Goal: Task Accomplishment & Management: Complete application form

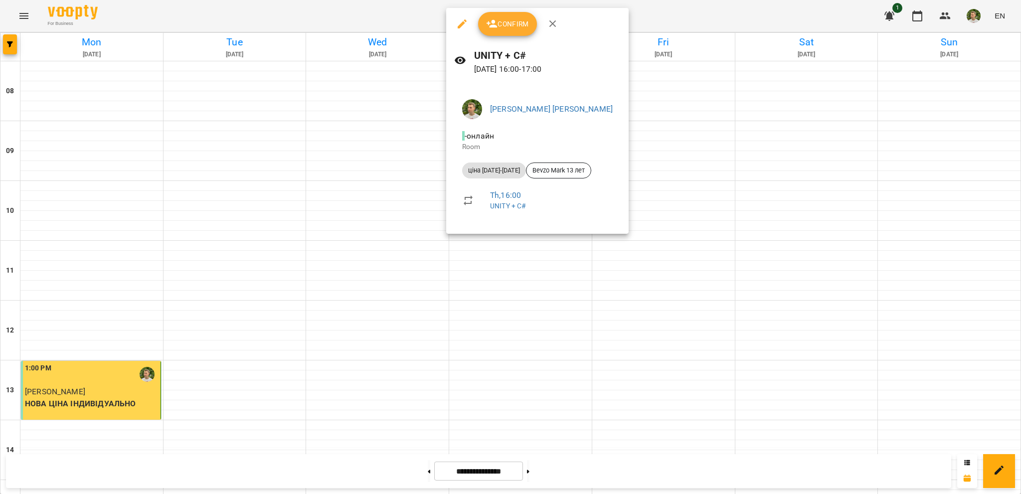
scroll to position [449, 0]
click at [507, 21] on span "Confirm" at bounding box center [507, 24] width 43 height 12
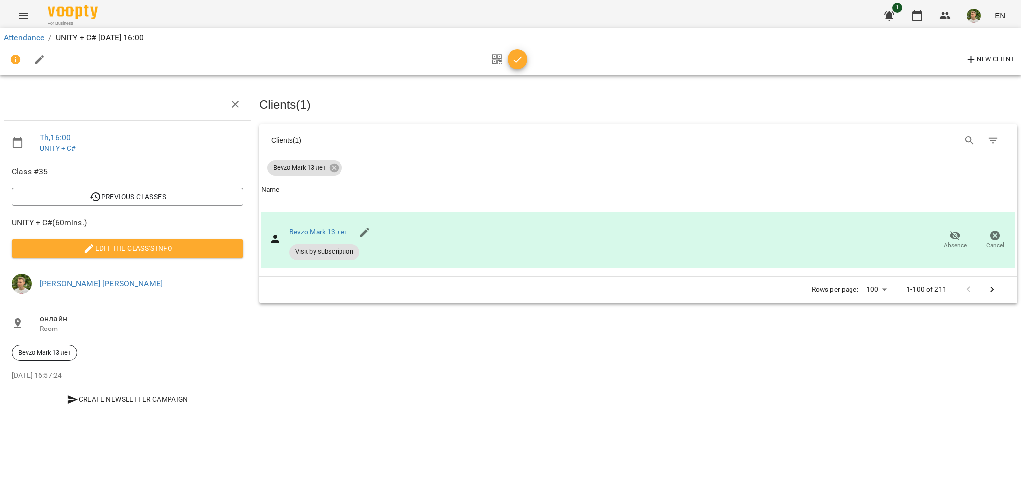
click at [521, 65] on icon "button" at bounding box center [518, 60] width 12 height 12
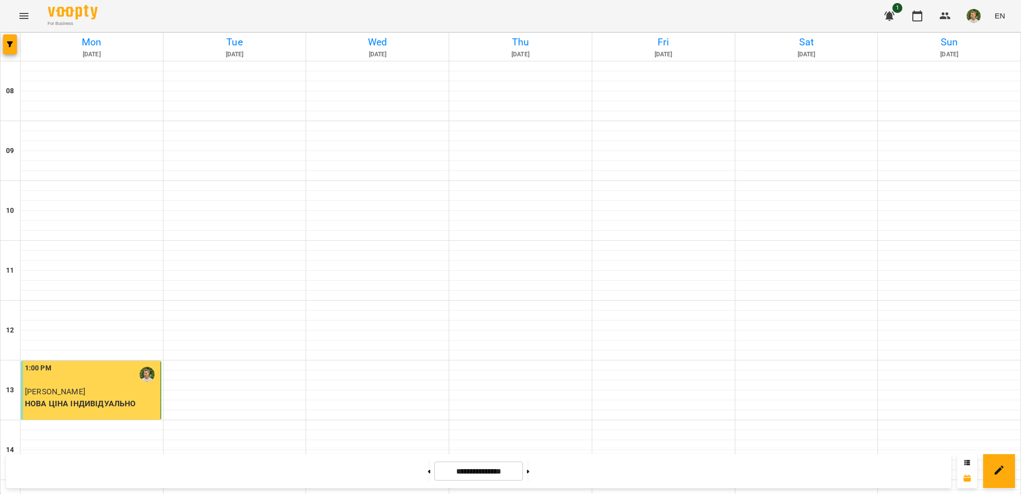
scroll to position [399, 0]
click at [977, 20] on img "button" at bounding box center [974, 16] width 14 height 14
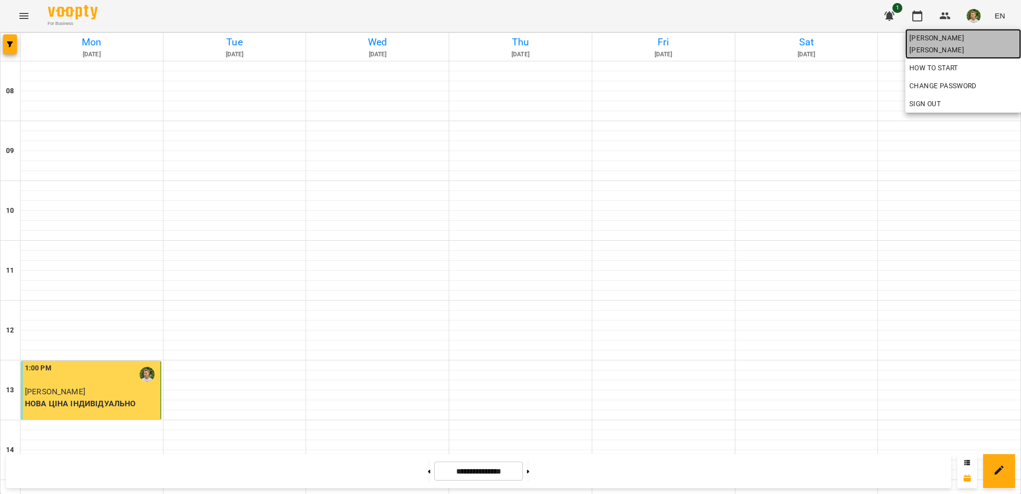
click at [976, 39] on span "[PERSON_NAME] [PERSON_NAME]" at bounding box center [964, 44] width 108 height 24
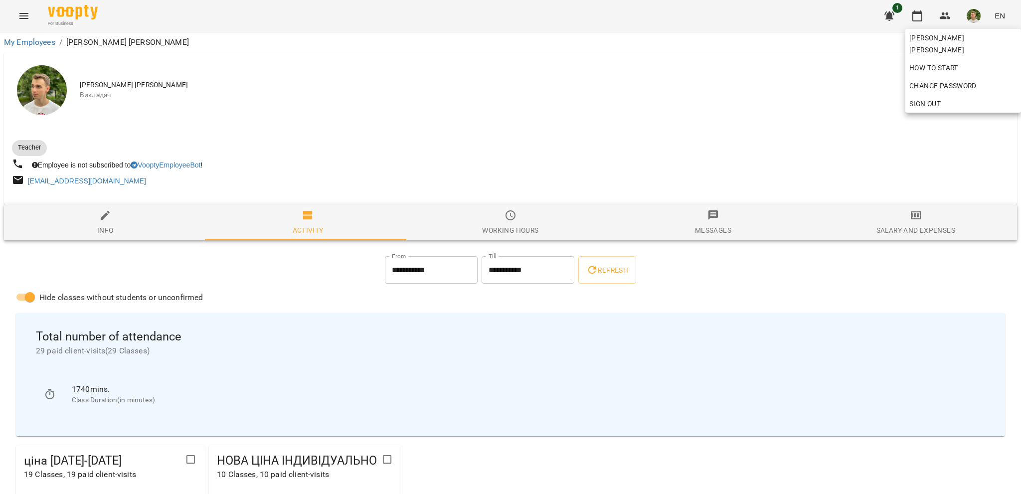
drag, startPoint x: 434, startPoint y: 272, endPoint x: 426, endPoint y: 274, distance: 8.2
click at [434, 272] on div at bounding box center [510, 247] width 1021 height 494
click at [393, 270] on input "**********" at bounding box center [431, 270] width 93 height 28
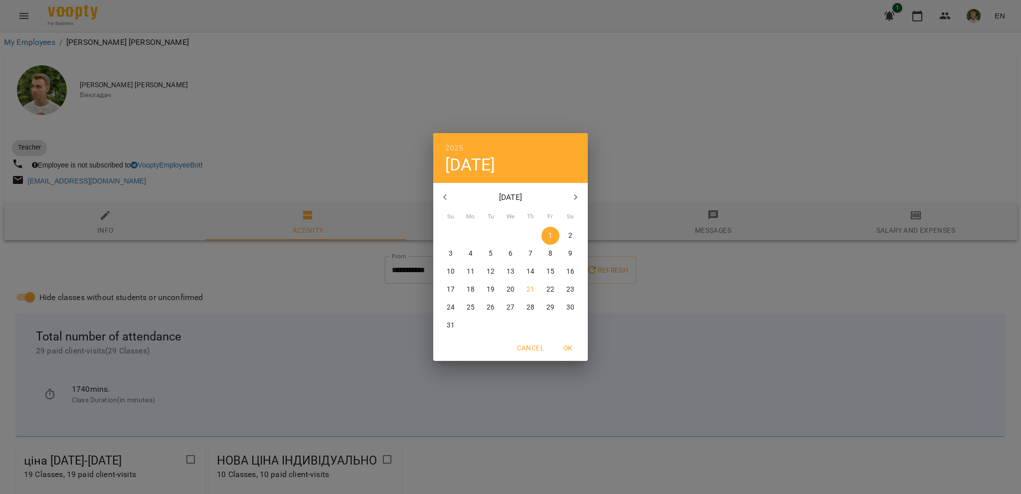
click at [447, 197] on icon "button" at bounding box center [445, 198] width 12 height 12
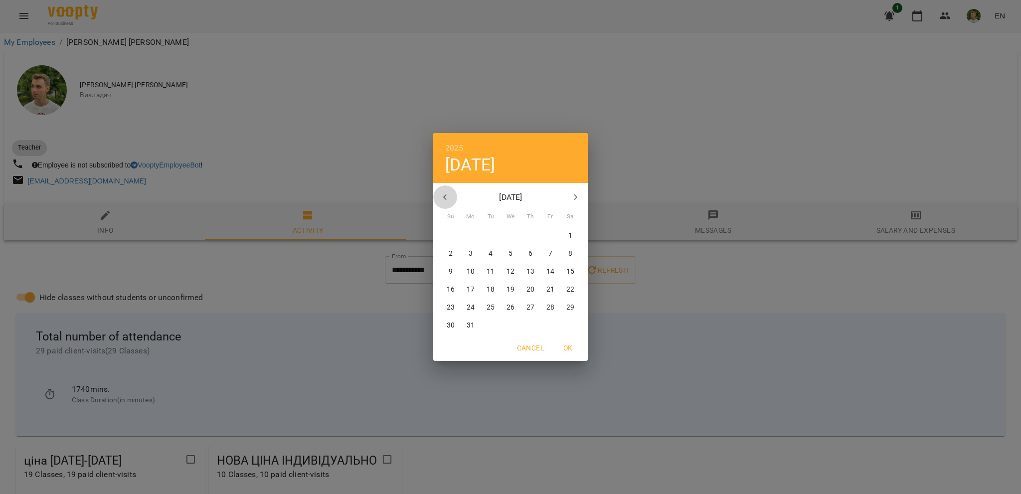
click at [447, 197] on icon "button" at bounding box center [445, 198] width 12 height 12
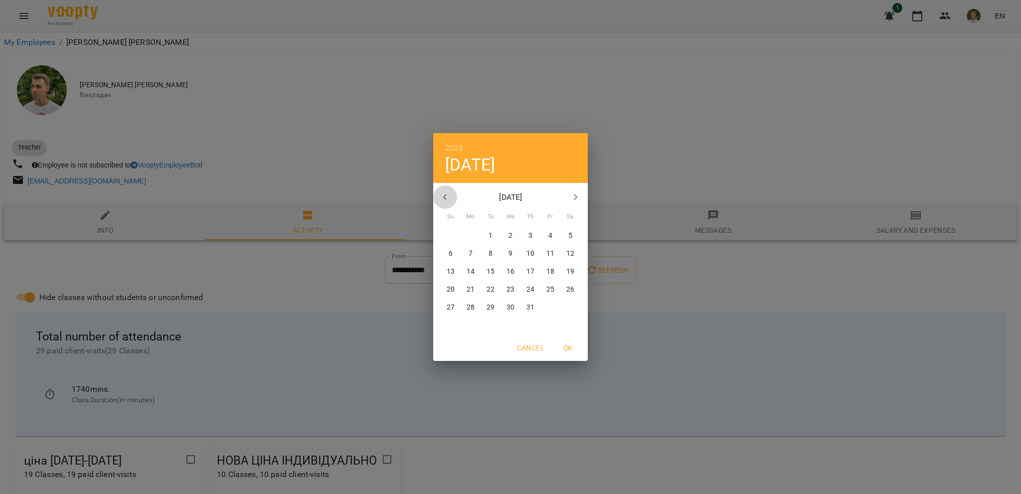
click at [447, 197] on icon "button" at bounding box center [445, 198] width 12 height 12
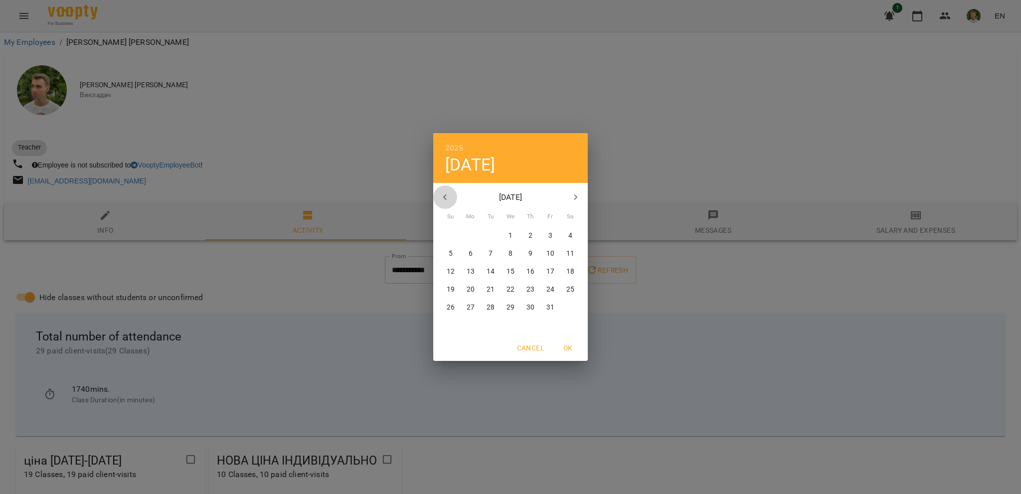
click at [447, 197] on icon "button" at bounding box center [445, 198] width 12 height 12
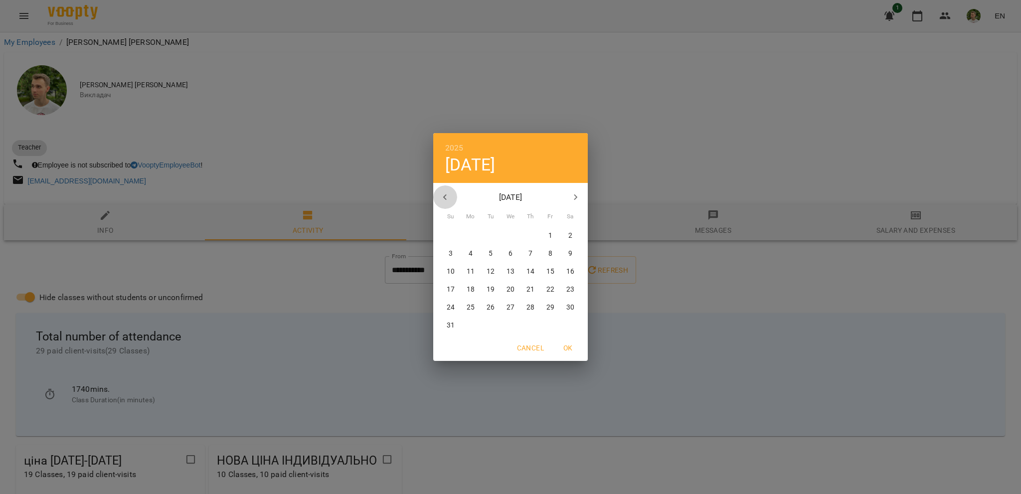
click at [447, 197] on icon "button" at bounding box center [445, 198] width 12 height 12
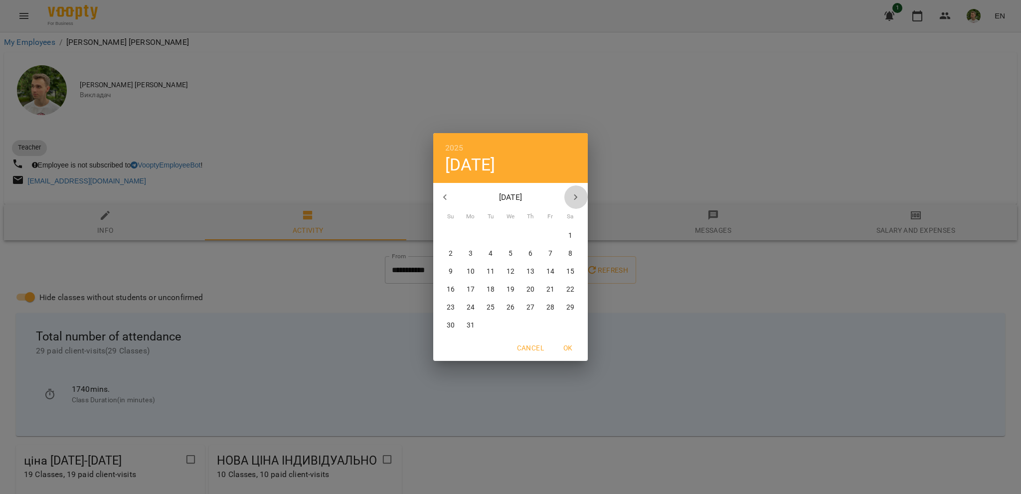
click at [577, 199] on icon "button" at bounding box center [576, 198] width 12 height 12
click at [573, 344] on span "OK" at bounding box center [568, 348] width 24 height 12
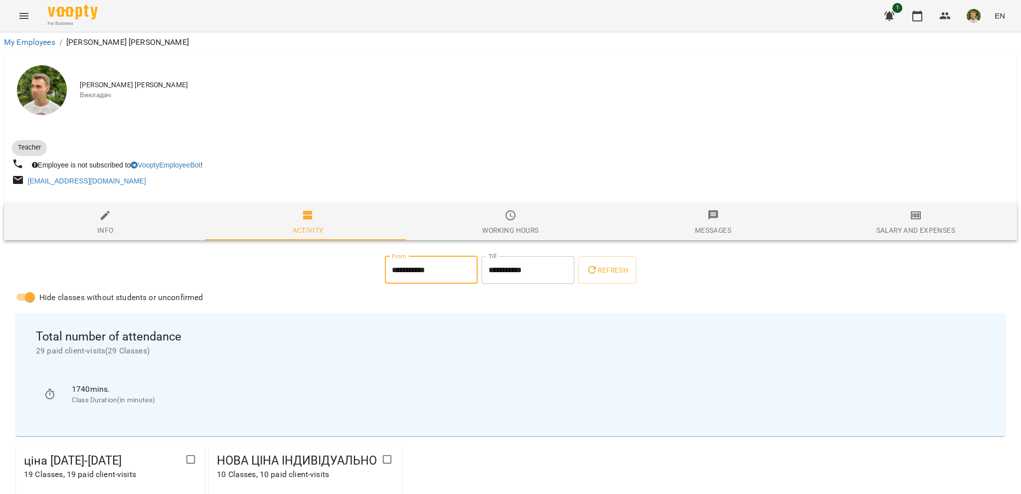
click at [613, 269] on span "Refresh" at bounding box center [608, 270] width 42 height 12
click at [389, 270] on input "**********" at bounding box center [431, 270] width 93 height 28
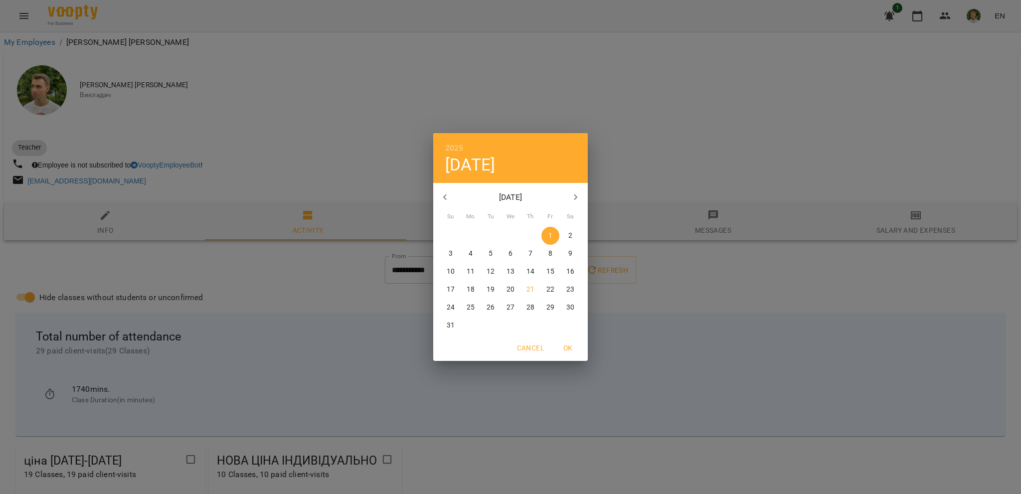
click at [448, 197] on icon "button" at bounding box center [445, 198] width 12 height 12
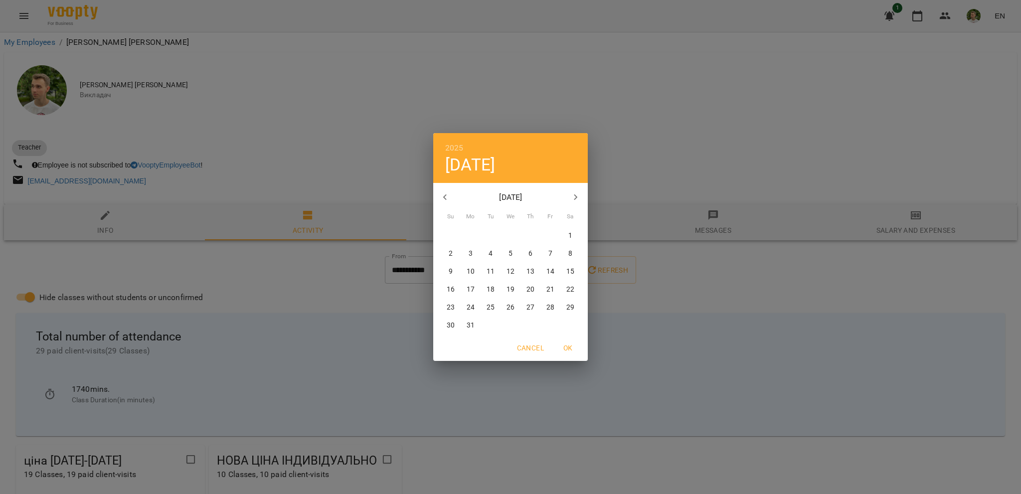
click at [448, 197] on icon "button" at bounding box center [445, 198] width 12 height 12
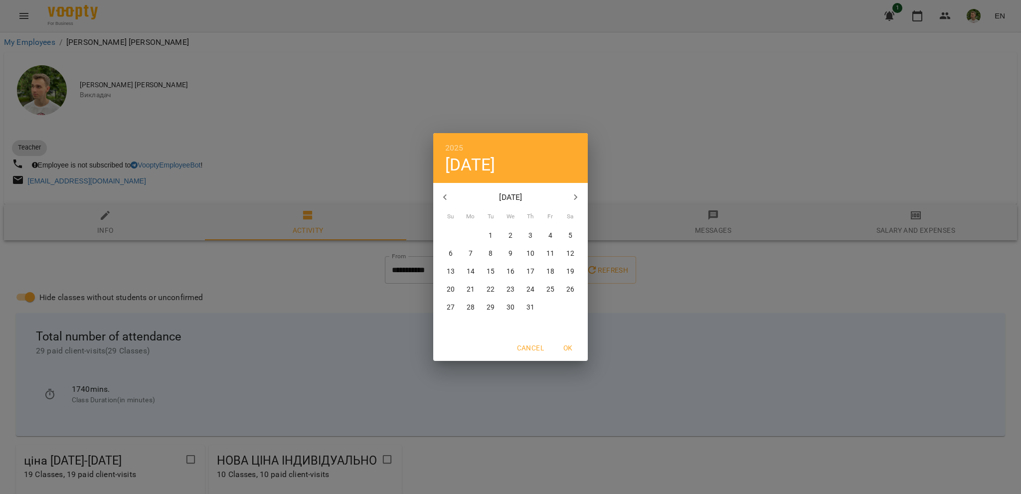
click at [448, 197] on icon "button" at bounding box center [445, 198] width 12 height 12
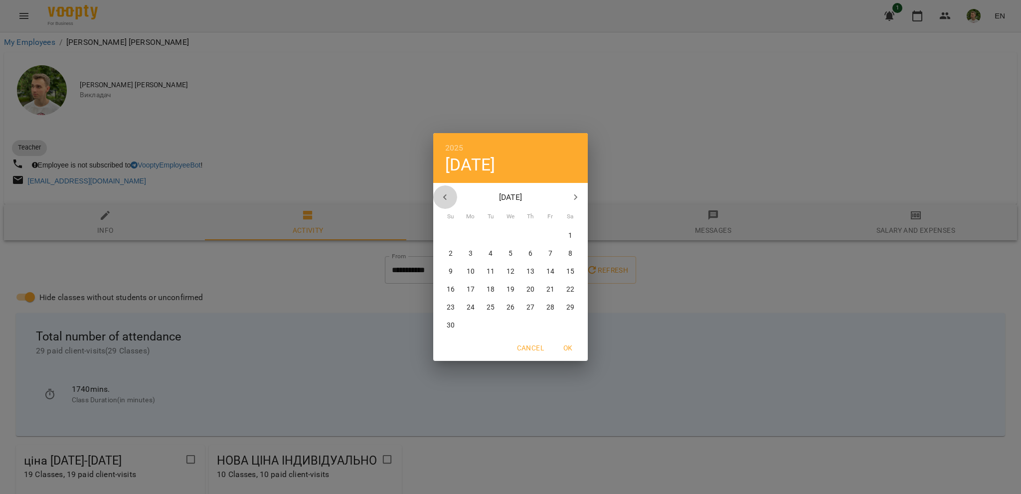
click at [449, 197] on icon "button" at bounding box center [445, 198] width 12 height 12
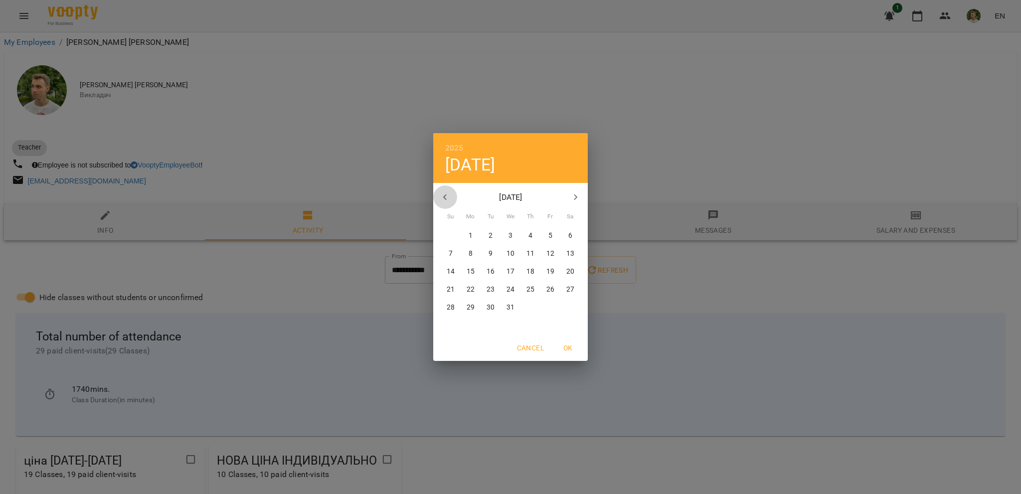
click at [450, 197] on icon "button" at bounding box center [445, 198] width 12 height 12
click at [568, 347] on span "OK" at bounding box center [568, 348] width 24 height 12
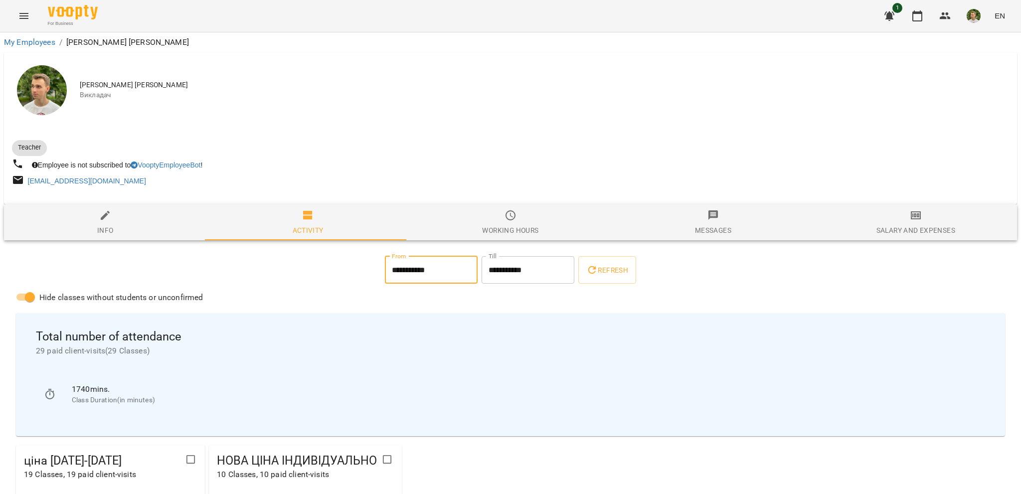
click at [426, 272] on input "**********" at bounding box center [431, 270] width 93 height 28
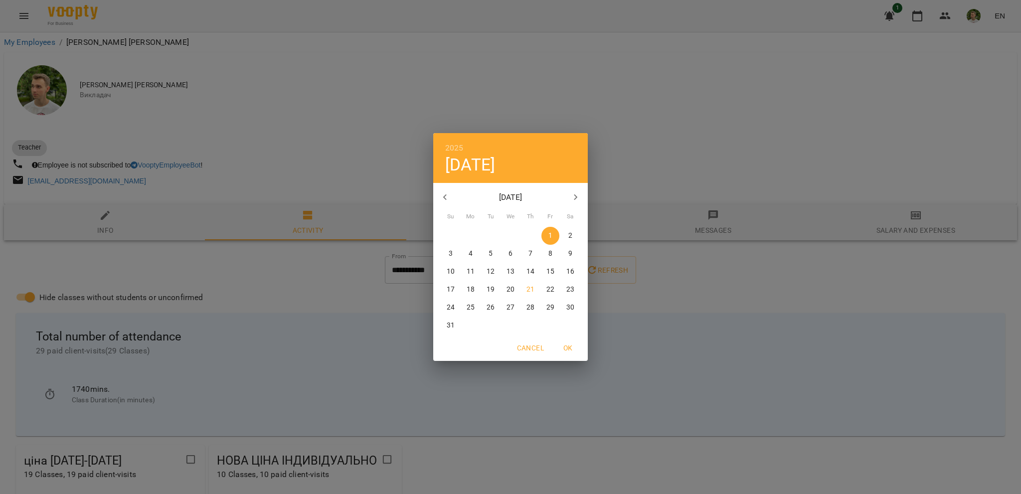
click at [442, 192] on icon "button" at bounding box center [445, 198] width 12 height 12
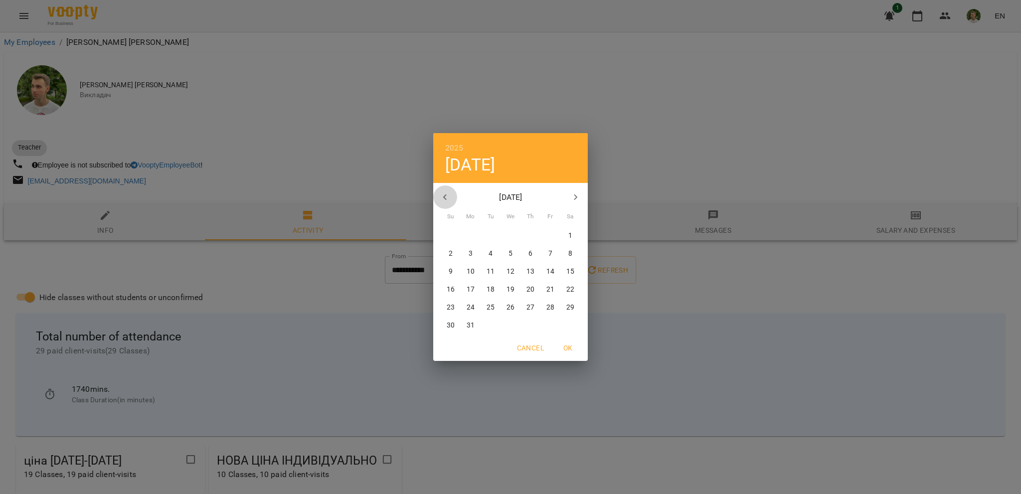
click at [442, 192] on icon "button" at bounding box center [445, 198] width 12 height 12
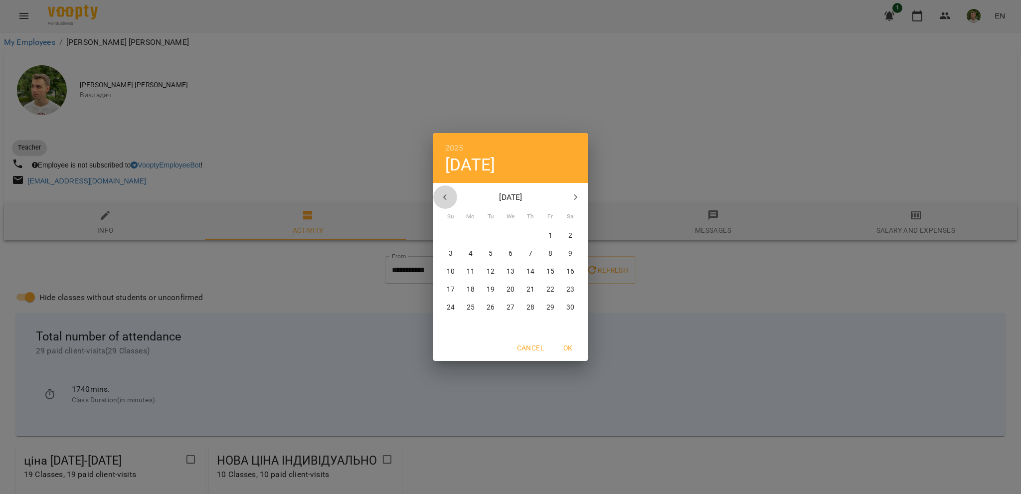
click at [442, 192] on icon "button" at bounding box center [445, 198] width 12 height 12
click at [443, 192] on icon "button" at bounding box center [445, 198] width 12 height 12
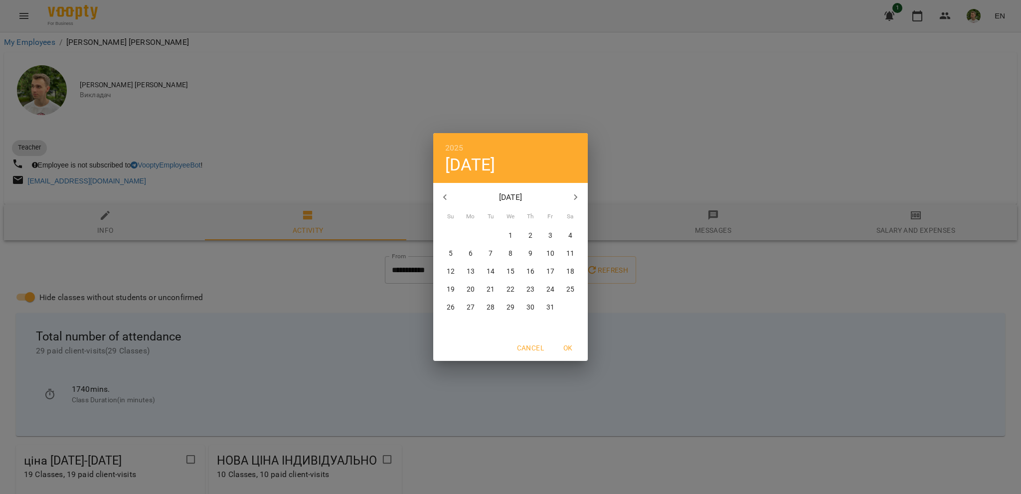
click at [443, 192] on icon "button" at bounding box center [445, 198] width 12 height 12
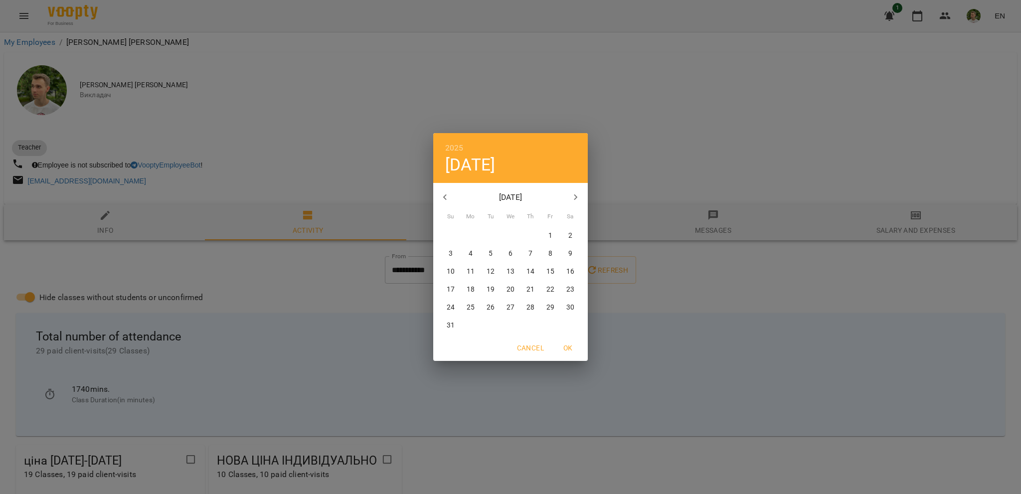
click at [443, 192] on icon "button" at bounding box center [445, 198] width 12 height 12
click at [449, 199] on icon "button" at bounding box center [445, 198] width 12 height 12
click at [509, 256] on p "9" at bounding box center [511, 254] width 4 height 10
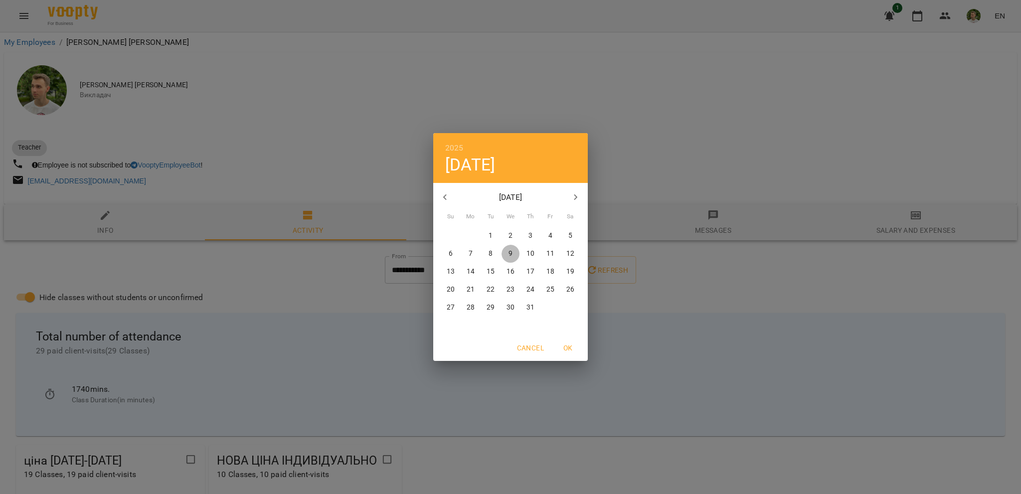
type input "**********"
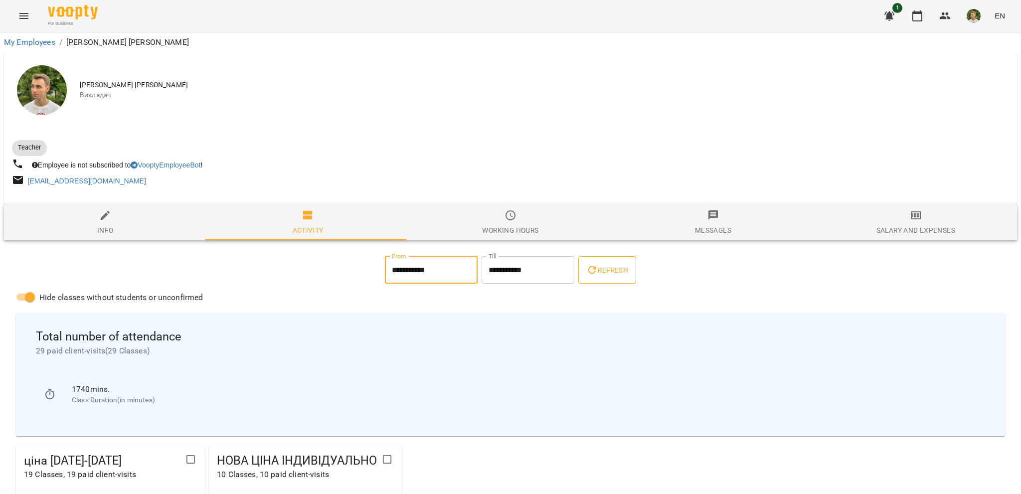
click at [607, 283] on button "Refresh" at bounding box center [608, 270] width 58 height 28
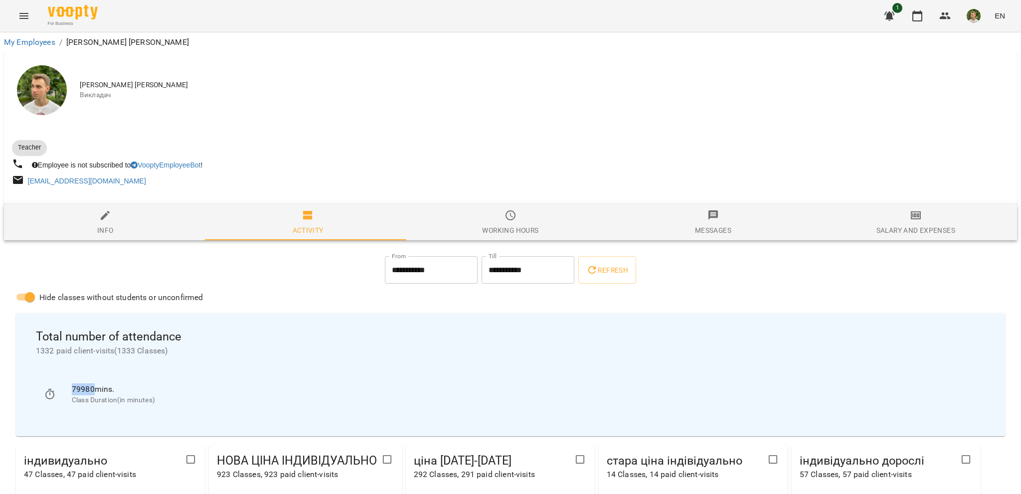
drag, startPoint x: 70, startPoint y: 391, endPoint x: 93, endPoint y: 386, distance: 23.0
click at [93, 386] on li "79980 mins. Class Duration(in minutes)" at bounding box center [511, 394] width 950 height 35
drag, startPoint x: 111, startPoint y: 390, endPoint x: 66, endPoint y: 388, distance: 45.4
click at [66, 388] on li "79980 mins. Class Duration(in minutes)" at bounding box center [511, 394] width 950 height 35
copy p "79980 mins"
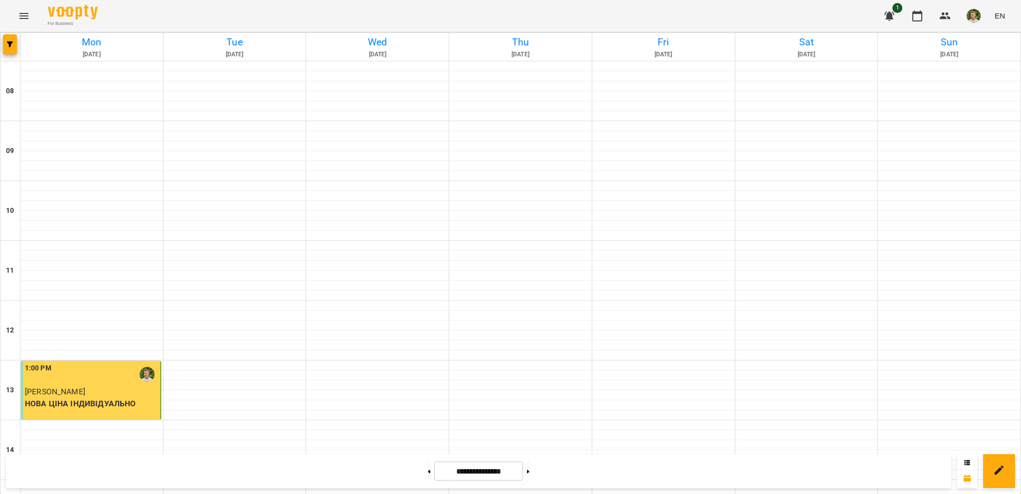
scroll to position [449, 0]
